Goal: Task Accomplishment & Management: Complete application form

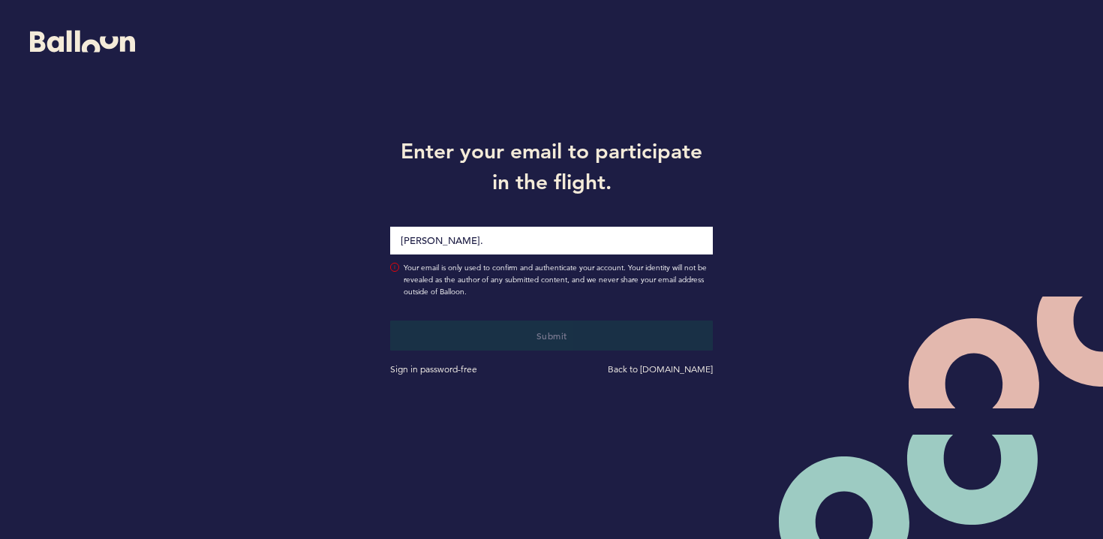
type input "[PERSON_NAME][EMAIL_ADDRESS][PERSON_NAME][DOMAIN_NAME]"
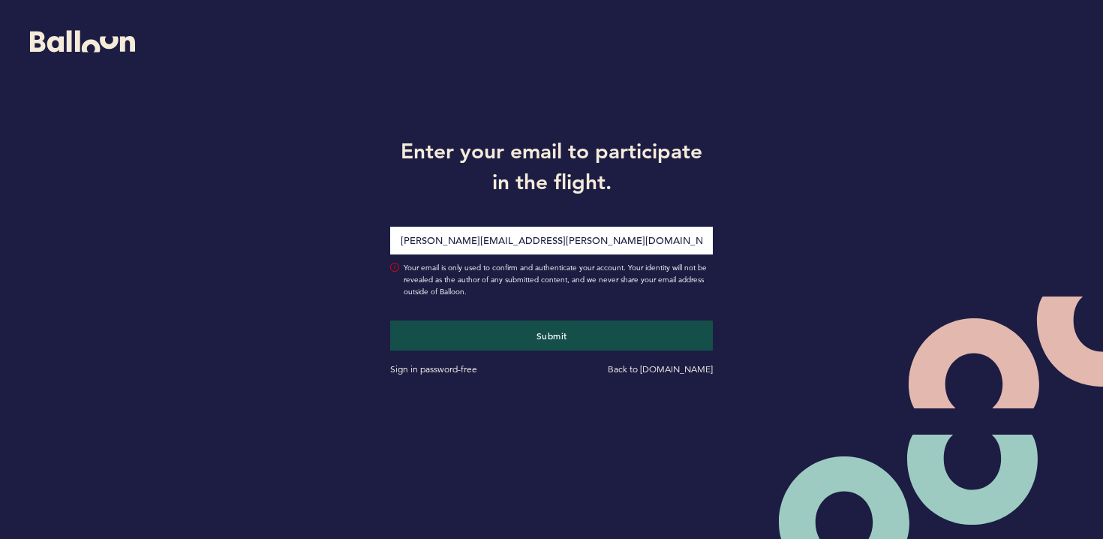
click at [390, 320] on button "Submit" at bounding box center [551, 335] width 323 height 30
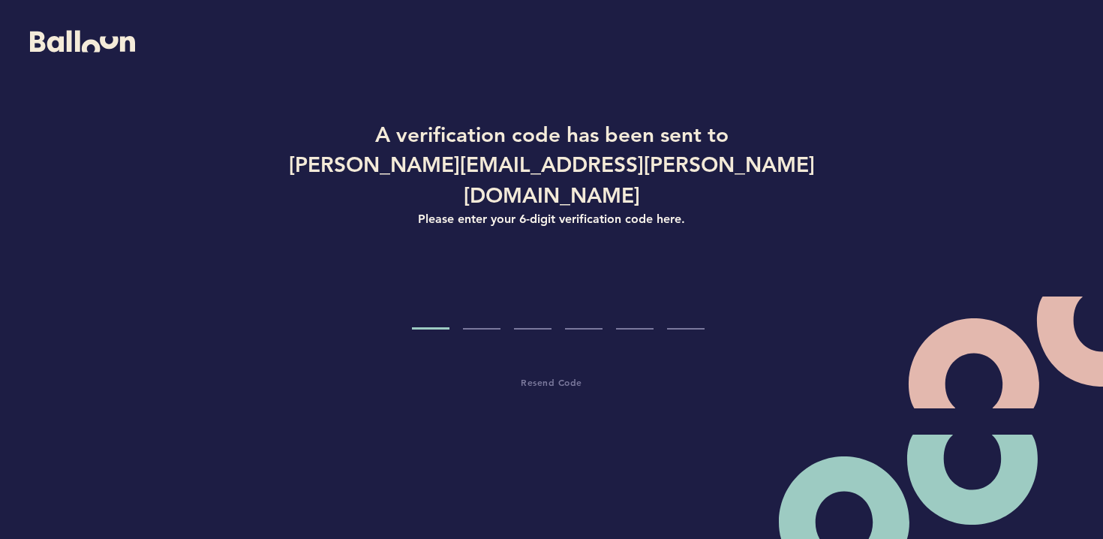
type input "7"
type input "2"
type input "3"
type input "9"
type input "2"
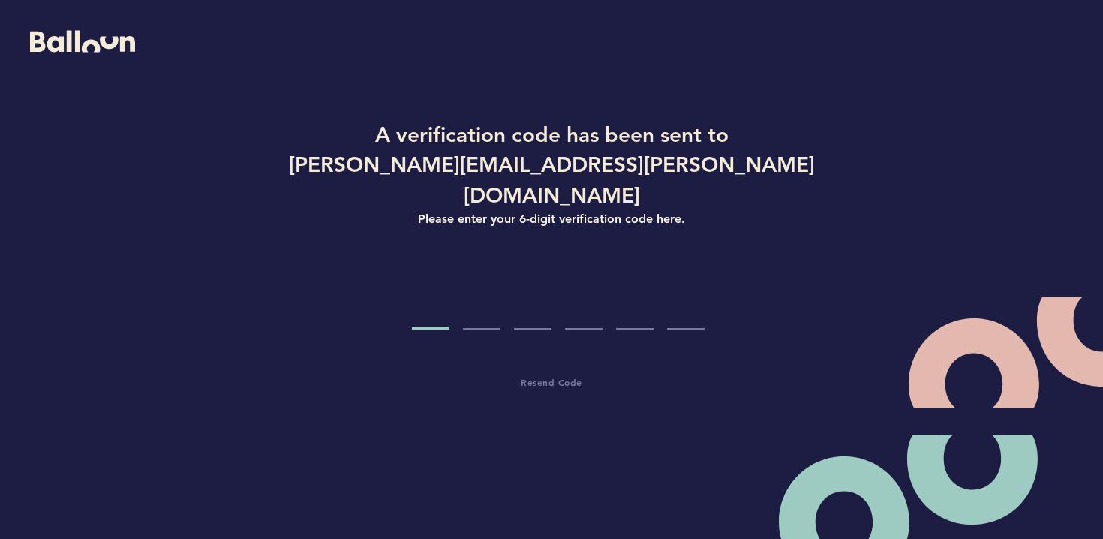
type input "4"
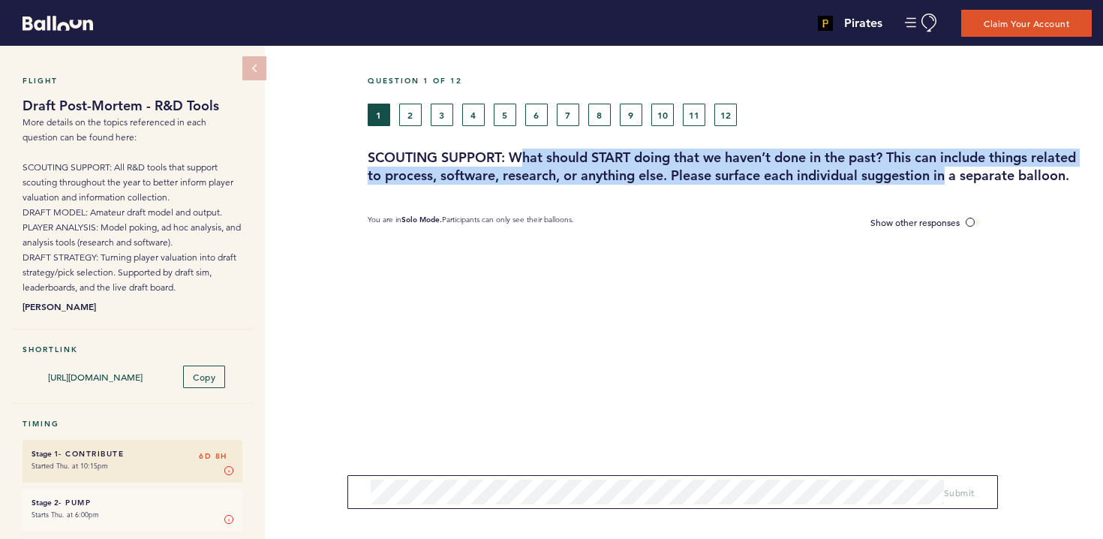
drag, startPoint x: 522, startPoint y: 164, endPoint x: 974, endPoint y: 186, distance: 452.8
click at [974, 186] on div "Question 1 of 12 1 2 3 4 5 6 7 8 9 10 11 12 SCOUTING SUPPORT: What should START…" at bounding box center [735, 410] width 735 height 728
click at [581, 168] on h3 "SCOUTING SUPPORT: What should START doing that we haven’t done in the past? Thi…" at bounding box center [730, 167] width 724 height 36
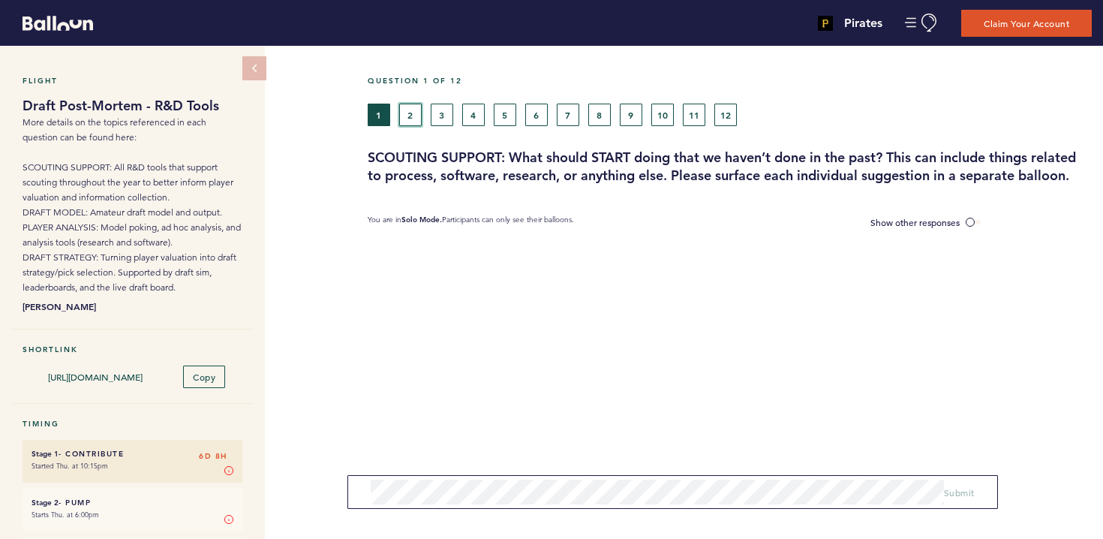
click at [410, 110] on button "2" at bounding box center [410, 115] width 23 height 23
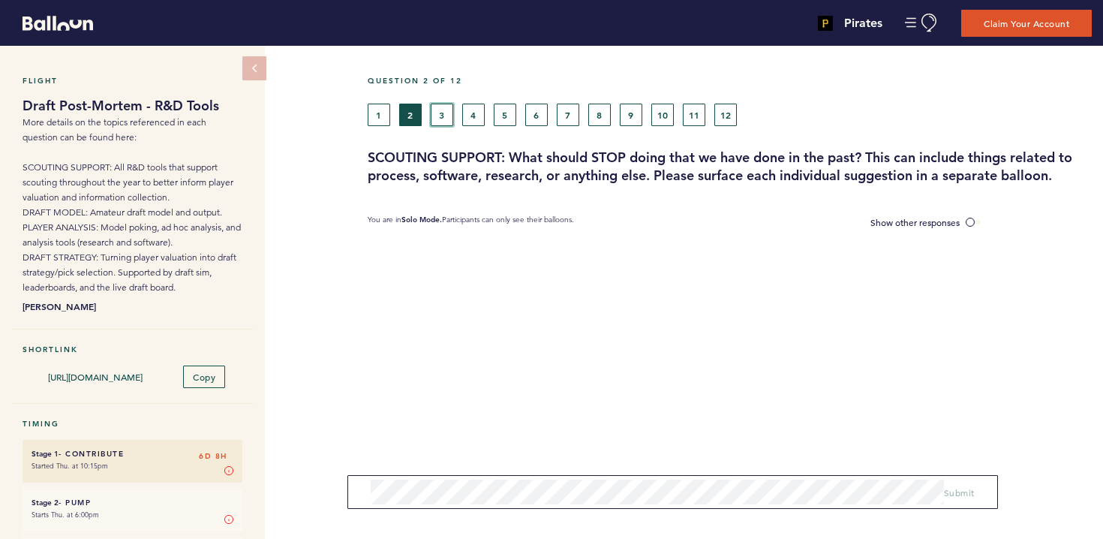
click at [443, 113] on button "3" at bounding box center [442, 115] width 23 height 23
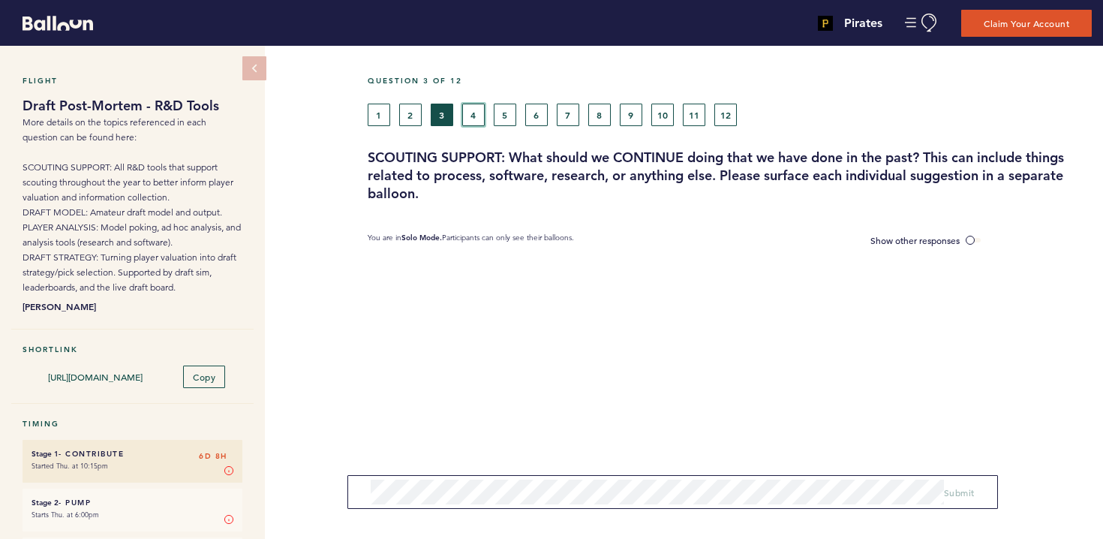
click at [468, 113] on button "4" at bounding box center [473, 115] width 23 height 23
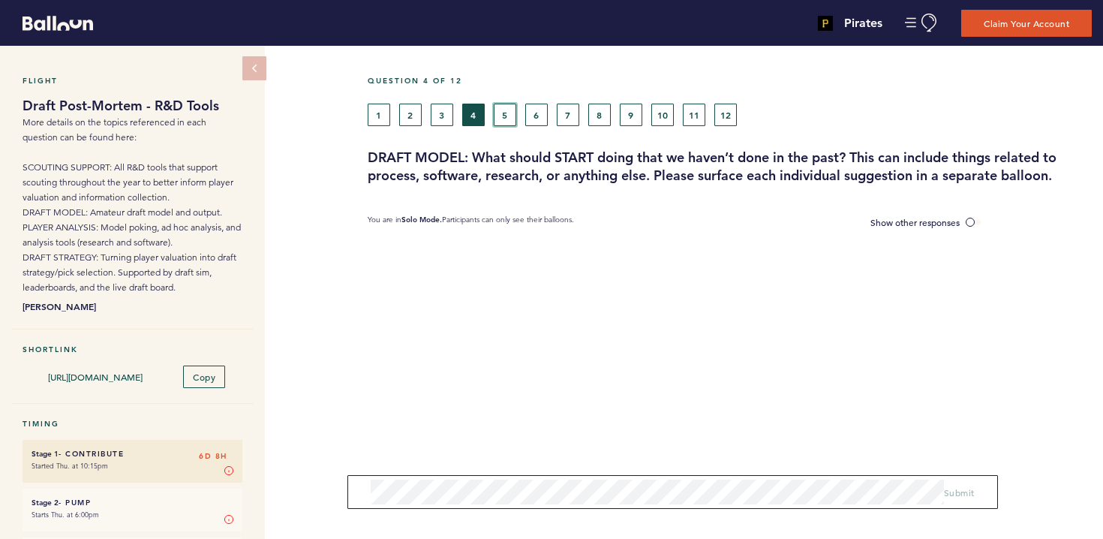
click at [501, 113] on button "5" at bounding box center [505, 115] width 23 height 23
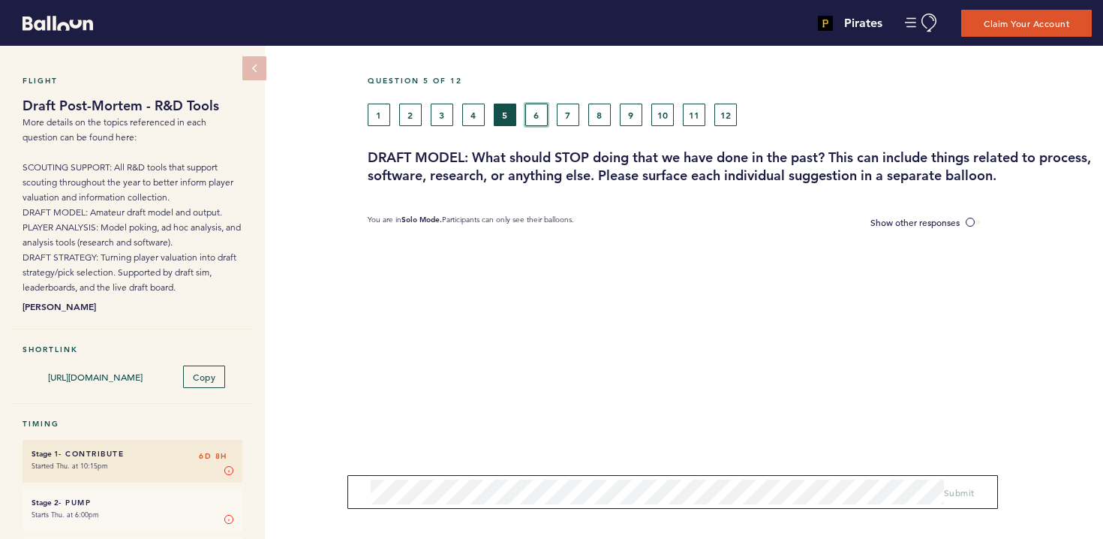
click at [533, 111] on button "6" at bounding box center [536, 115] width 23 height 23
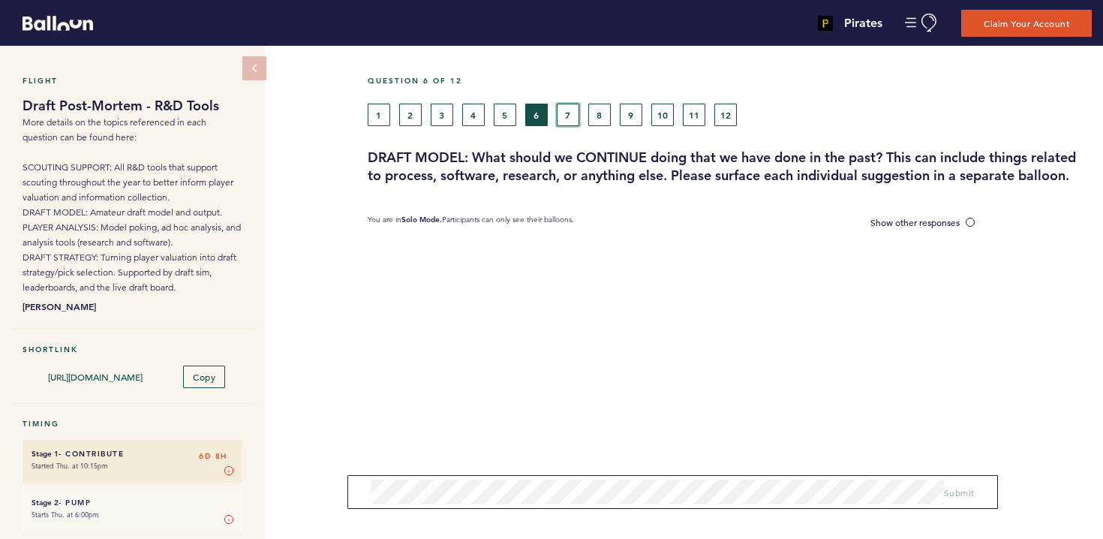
click at [565, 112] on button "7" at bounding box center [568, 115] width 23 height 23
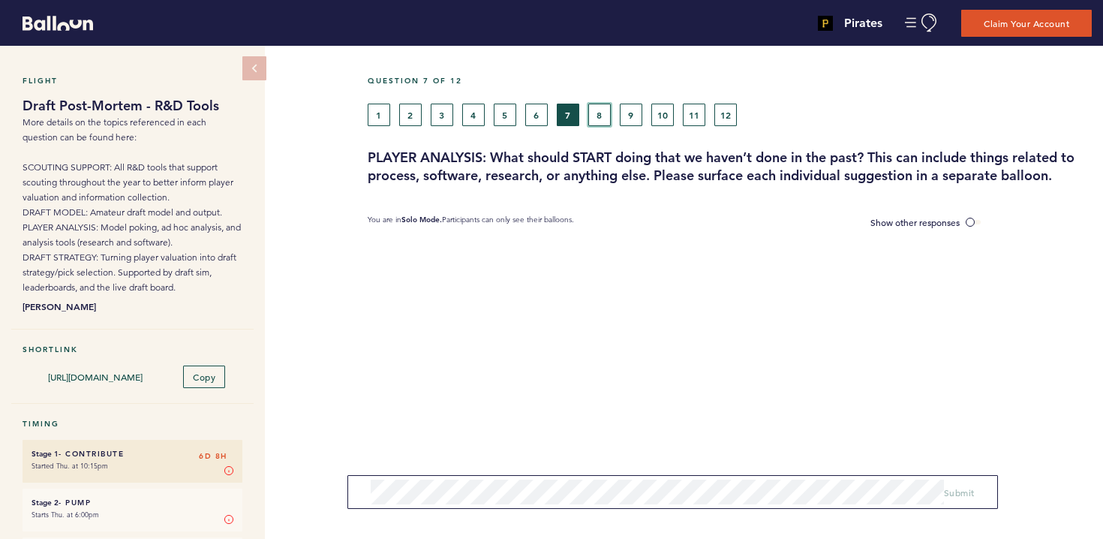
click at [593, 111] on button "8" at bounding box center [599, 115] width 23 height 23
click at [619, 111] on div "1 2 3 4 5 6 7 8 9 10 11 12" at bounding box center [636, 115] width 537 height 23
click at [635, 115] on button "9" at bounding box center [631, 115] width 23 height 23
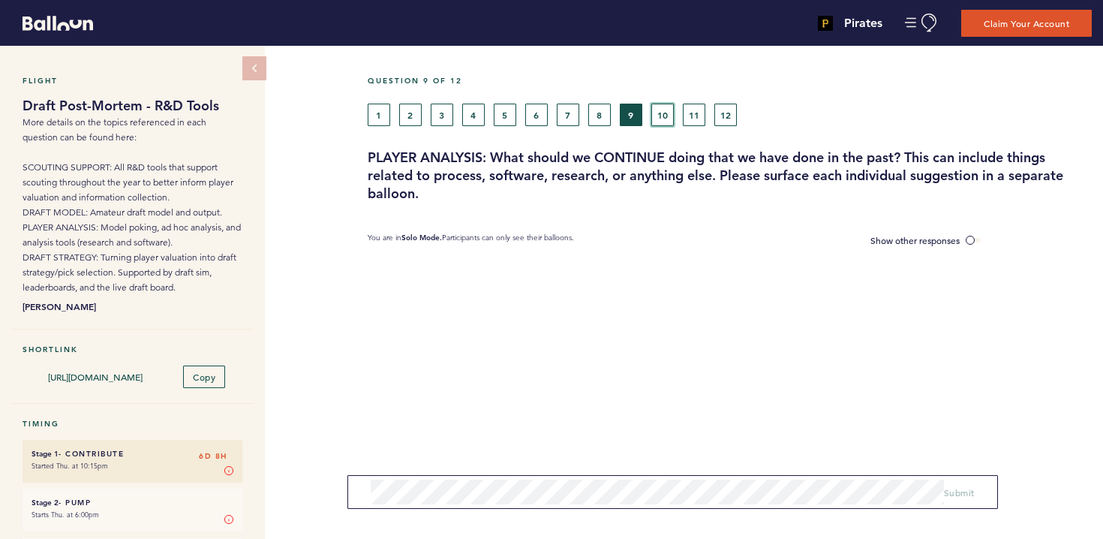
click at [662, 115] on button "10" at bounding box center [662, 115] width 23 height 23
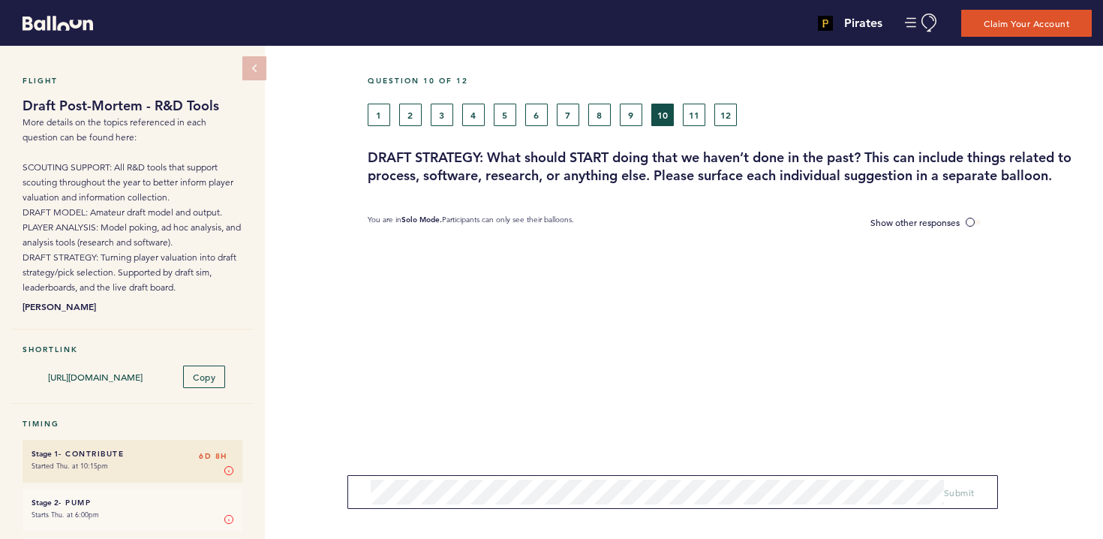
click at [682, 115] on div "1 2 3 4 5 6 7 8 9 10 11 12" at bounding box center [636, 115] width 537 height 23
click at [721, 115] on button "12" at bounding box center [725, 115] width 23 height 23
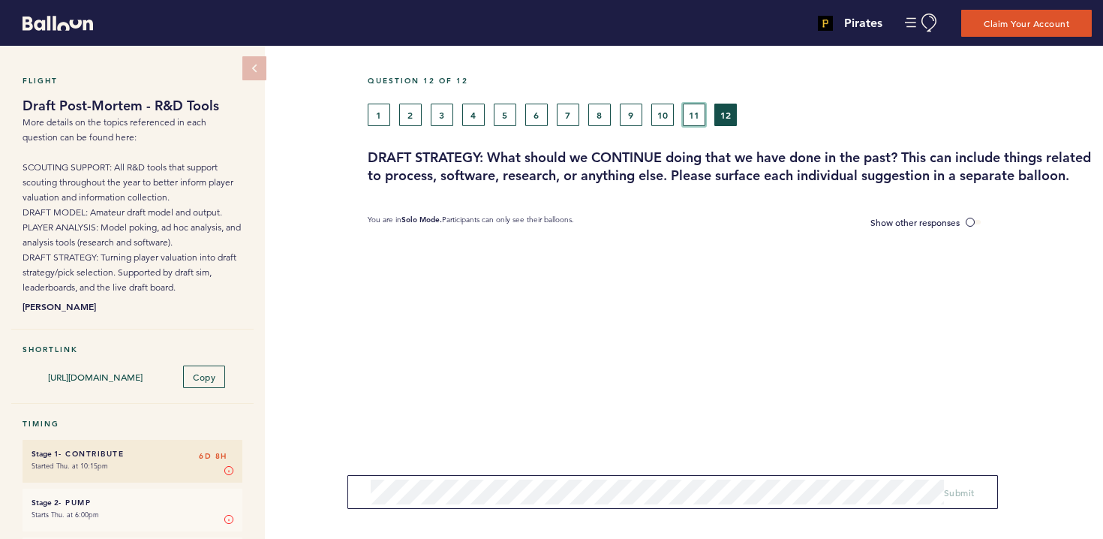
click at [695, 114] on button "11" at bounding box center [694, 115] width 23 height 23
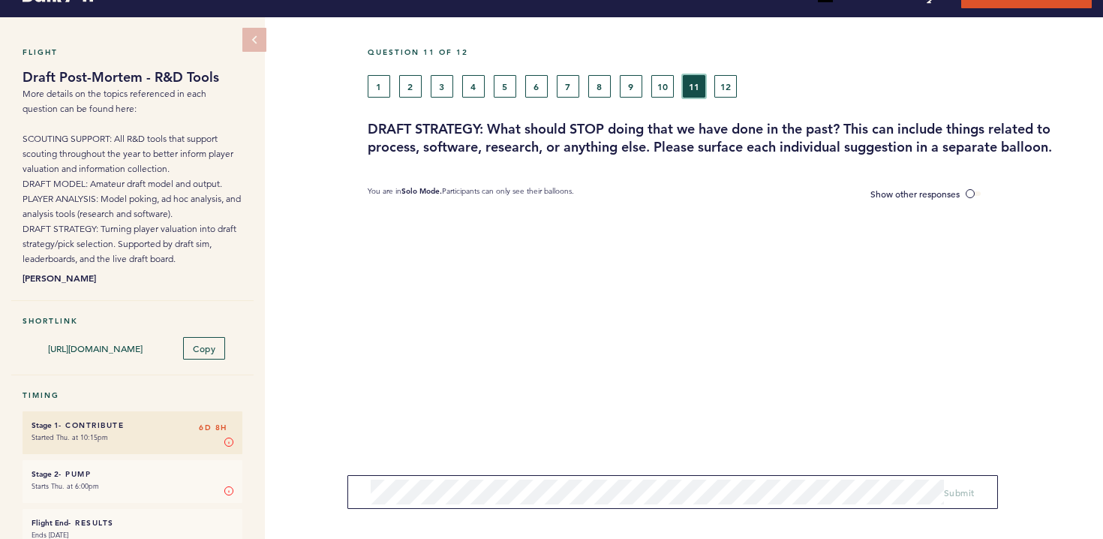
scroll to position [21, 0]
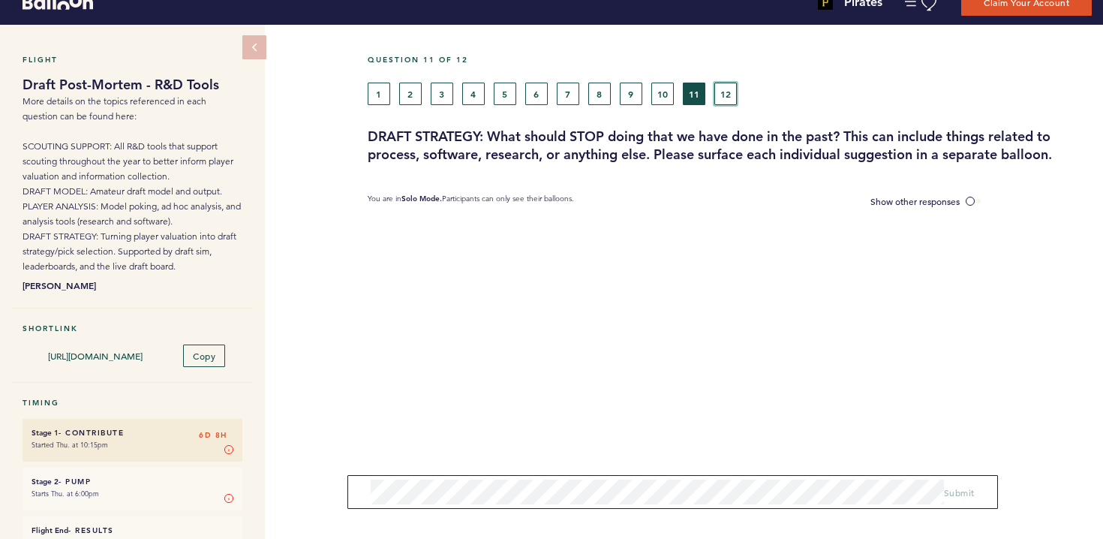
click at [726, 94] on button "12" at bounding box center [725, 94] width 23 height 23
